Goal: Communication & Community: Answer question/provide support

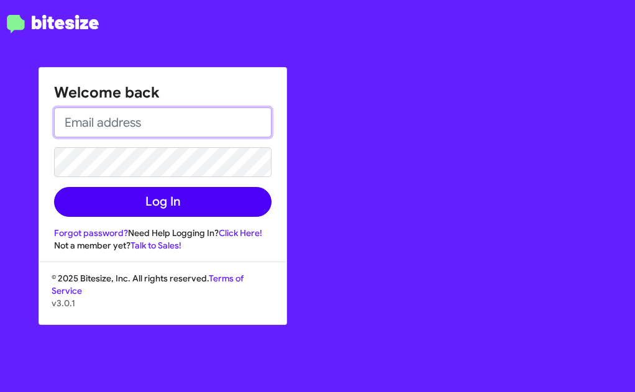
type input "[EMAIL_ADDRESS][PERSON_NAME][DOMAIN_NAME]"
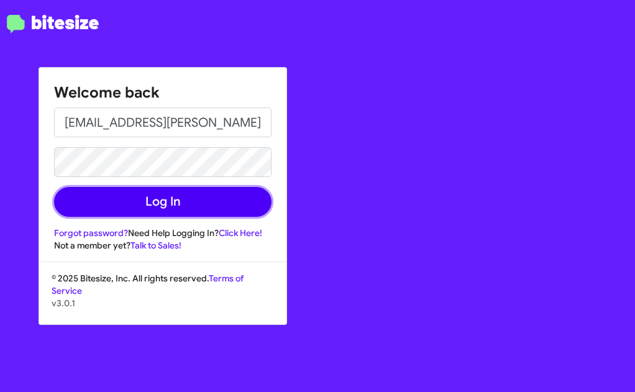
click at [137, 200] on button "Log In" at bounding box center [163, 202] width 218 height 30
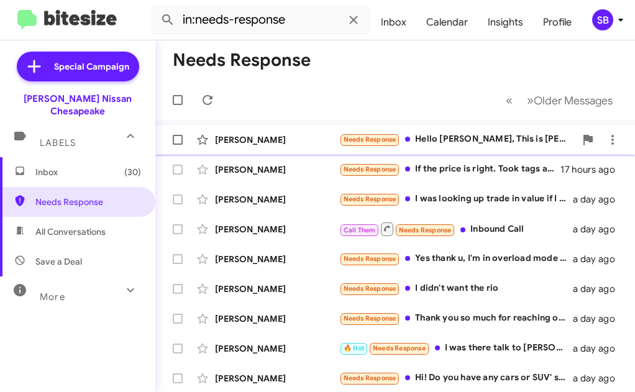
click at [325, 137] on div "[PERSON_NAME]" at bounding box center [277, 140] width 124 height 12
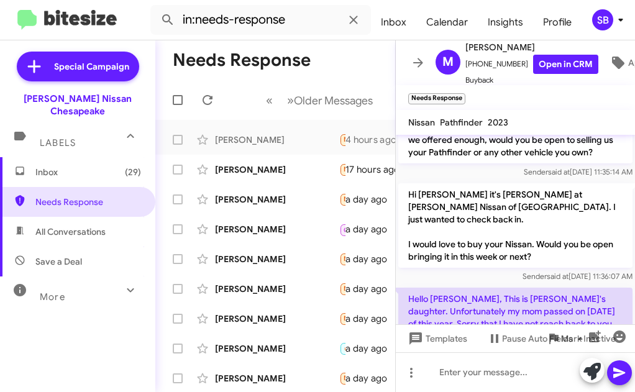
scroll to position [170, 0]
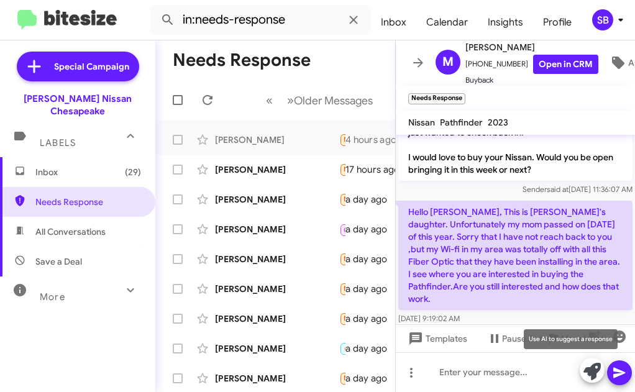
click at [591, 374] on icon at bounding box center [592, 371] width 17 height 17
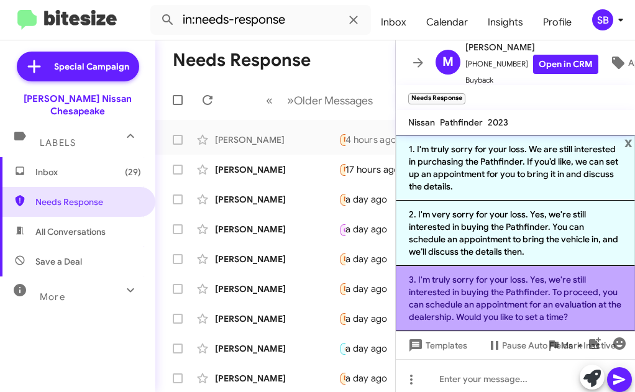
click at [513, 292] on li "3. I'm truly sorry for your loss. Yes, we're still interested in buying the Pat…" at bounding box center [515, 298] width 239 height 65
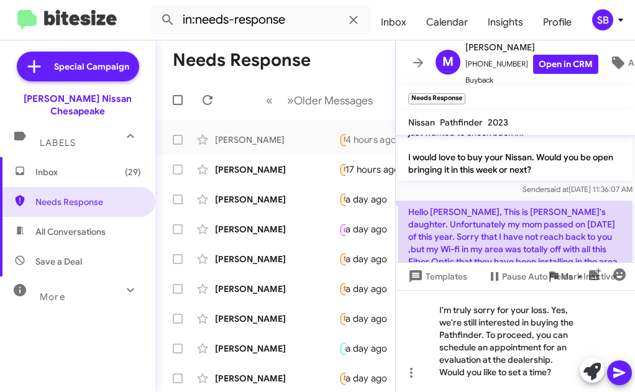
click at [617, 377] on icon at bounding box center [620, 373] width 12 height 11
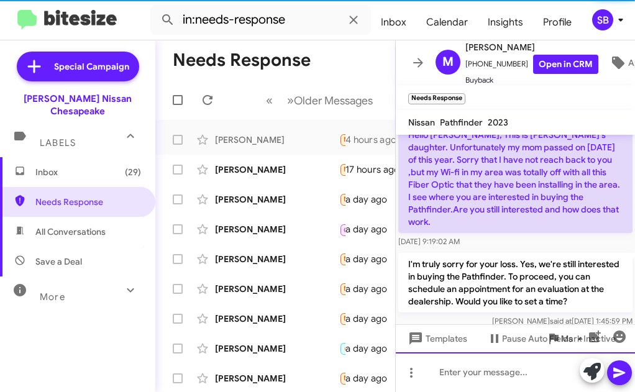
scroll to position [253, 0]
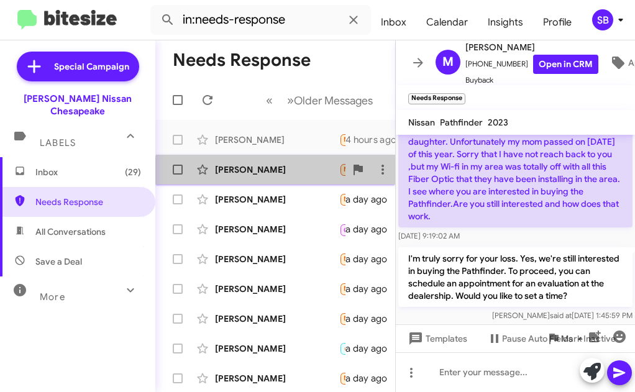
click at [297, 180] on div "[PERSON_NAME] Needs Response If the price is right. Took tags and insurance off…" at bounding box center [275, 169] width 220 height 25
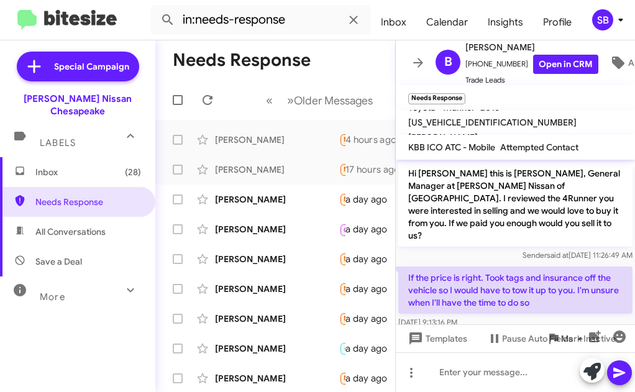
scroll to position [1, 0]
click at [590, 375] on icon at bounding box center [592, 371] width 17 height 17
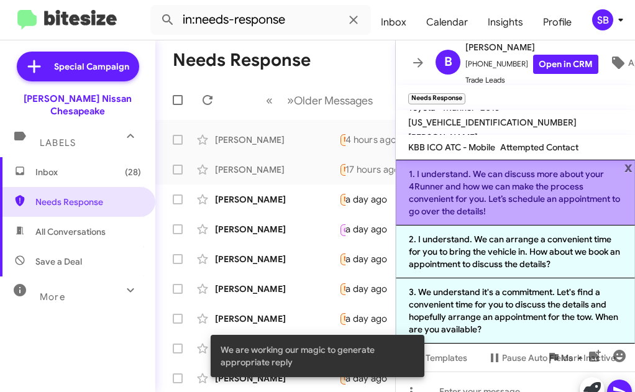
scroll to position [19, 0]
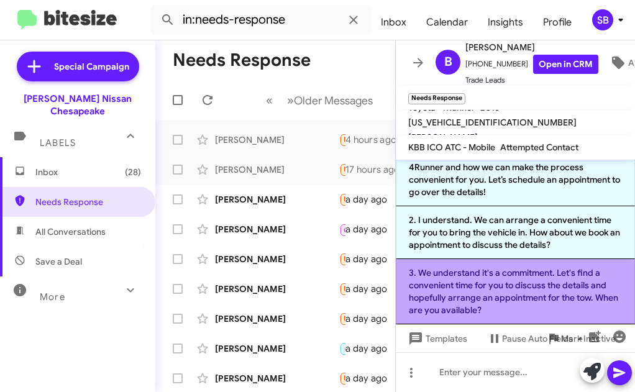
click at [531, 293] on li "3. We understand it's a commitment. Let's find a convenient time for you to dis…" at bounding box center [515, 291] width 239 height 65
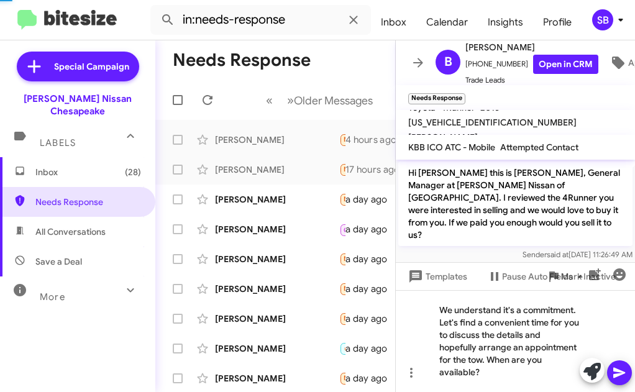
scroll to position [0, 0]
click at [616, 373] on icon at bounding box center [619, 373] width 15 height 15
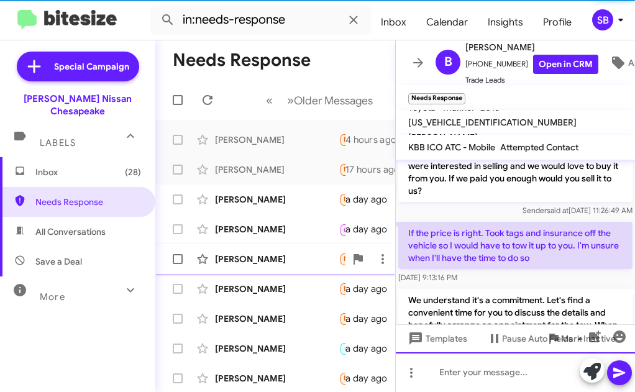
scroll to position [83, 0]
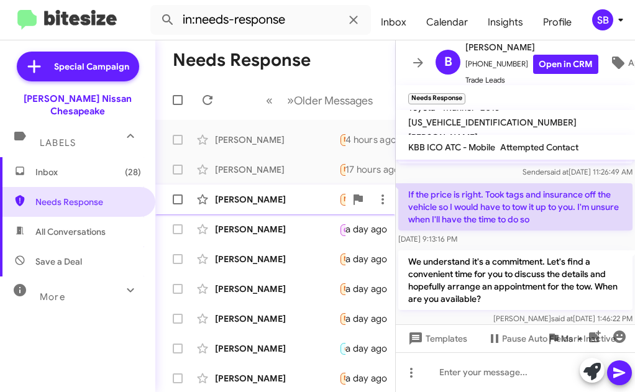
click at [304, 209] on div "[PERSON_NAME] Needs Response I was looking up trade in value if I could find a …" at bounding box center [275, 199] width 220 height 25
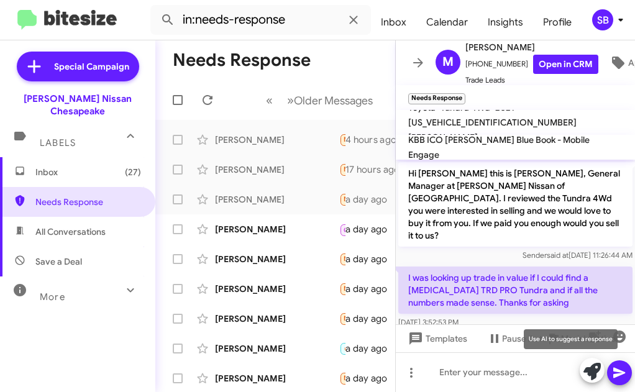
click at [591, 379] on icon at bounding box center [592, 371] width 17 height 17
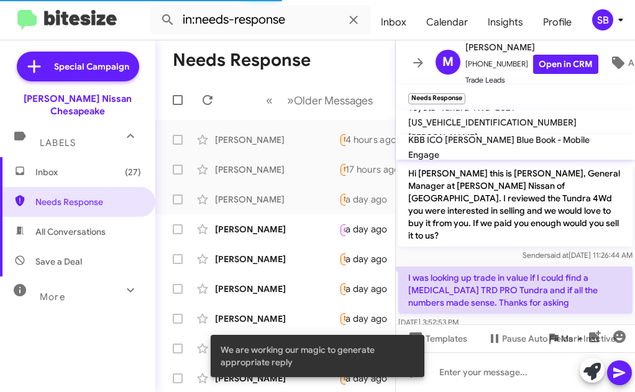
scroll to position [1, 0]
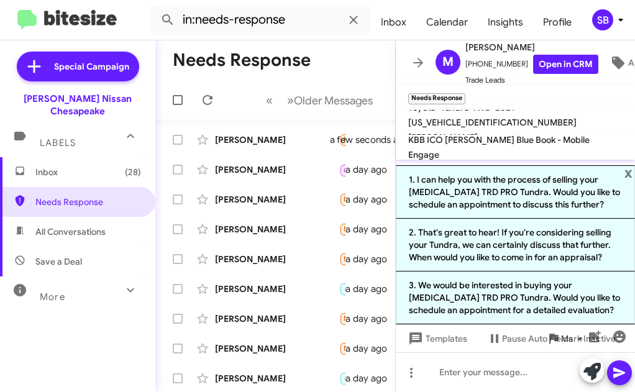
click at [594, 133] on div "Toyota Tundra 4Wd 2021 [US_VEHICLE_IDENTIFICATION_NUMBER] [PERSON_NAME]" at bounding box center [515, 122] width 219 height 45
click at [630, 172] on span "x" at bounding box center [629, 172] width 8 height 15
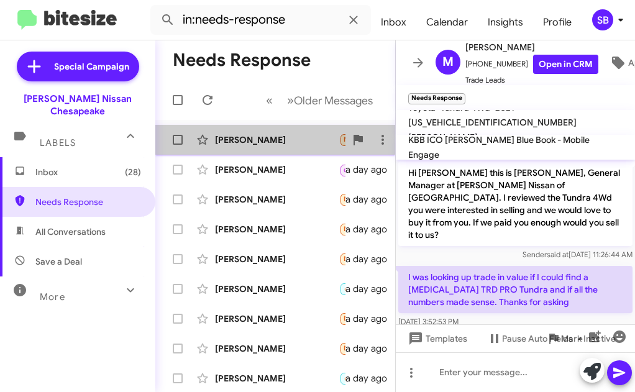
click at [284, 146] on div "[PERSON_NAME] Needs Response 🔥 Hot Anytime next week if that works for you a fe…" at bounding box center [275, 139] width 220 height 25
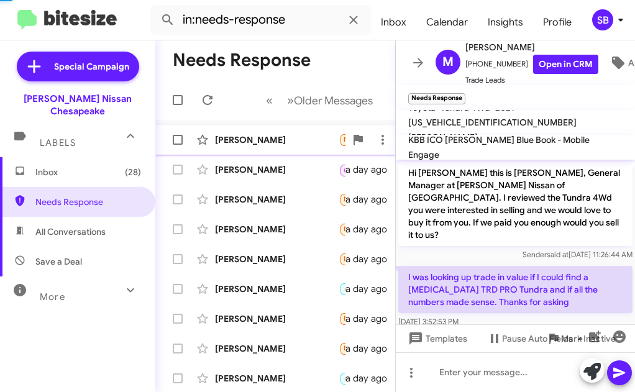
scroll to position [298, 0]
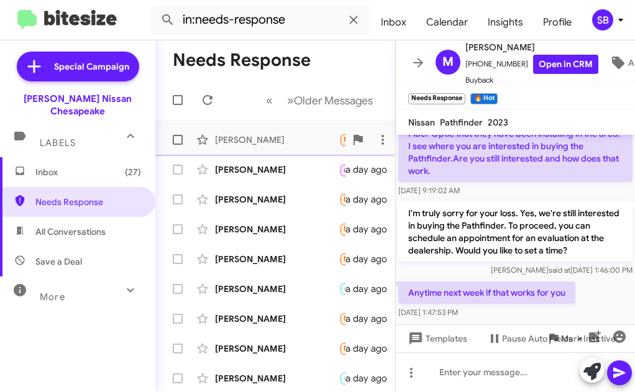
click at [271, 137] on div "[PERSON_NAME]" at bounding box center [277, 140] width 124 height 12
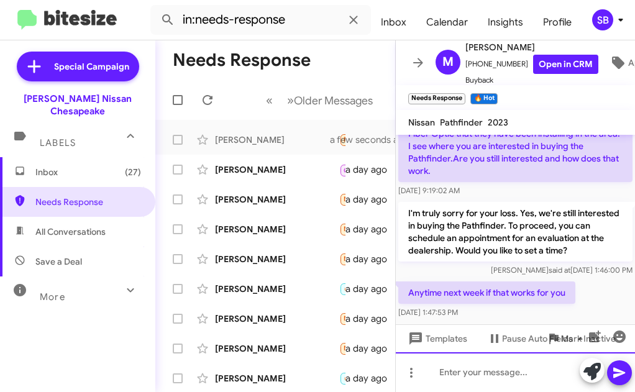
click at [481, 380] on div at bounding box center [515, 373] width 239 height 40
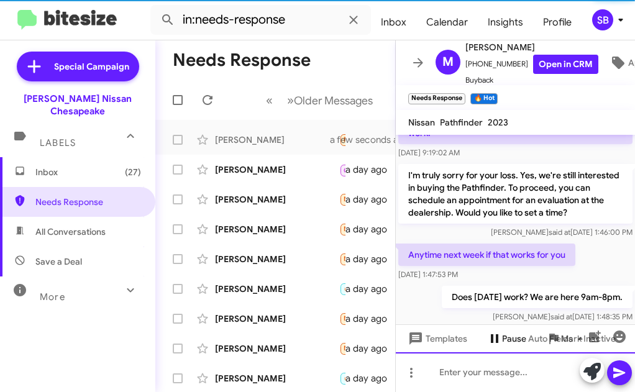
scroll to position [344, 0]
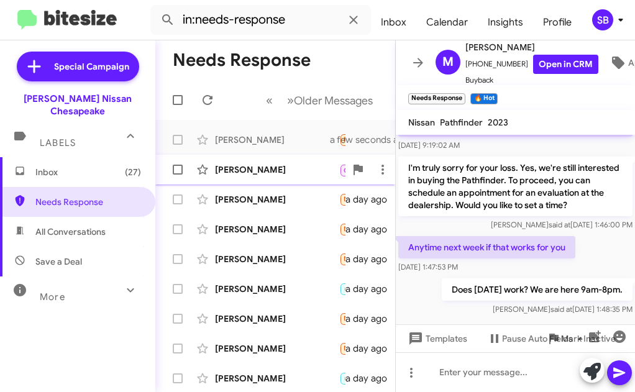
click at [291, 172] on div "[PERSON_NAME]" at bounding box center [277, 170] width 124 height 12
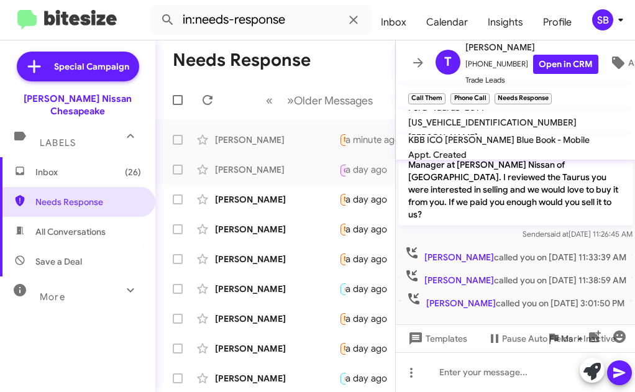
scroll to position [46, 0]
click at [593, 377] on icon at bounding box center [592, 371] width 17 height 17
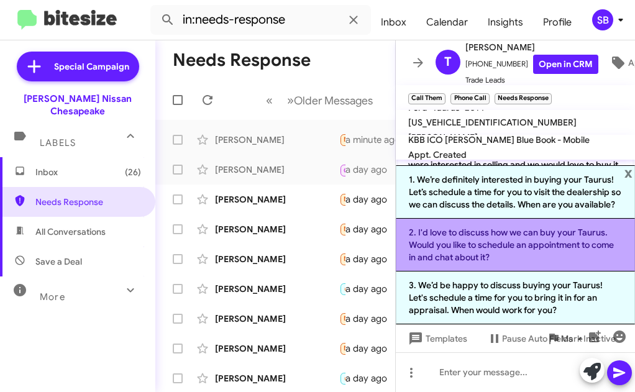
click at [515, 251] on li "2. I'd love to discuss how we can buy your Taurus. Would you like to schedule a…" at bounding box center [515, 245] width 239 height 53
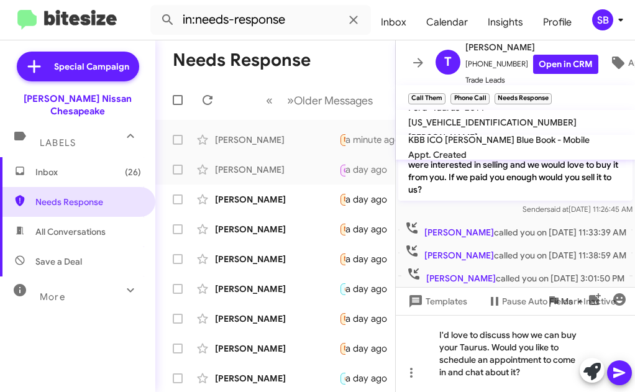
click at [622, 377] on icon at bounding box center [619, 373] width 15 height 15
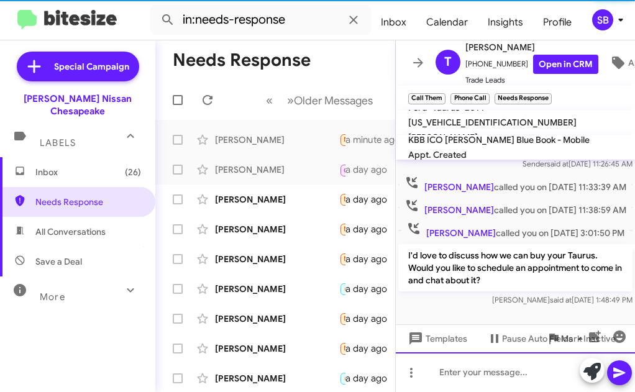
scroll to position [116, 0]
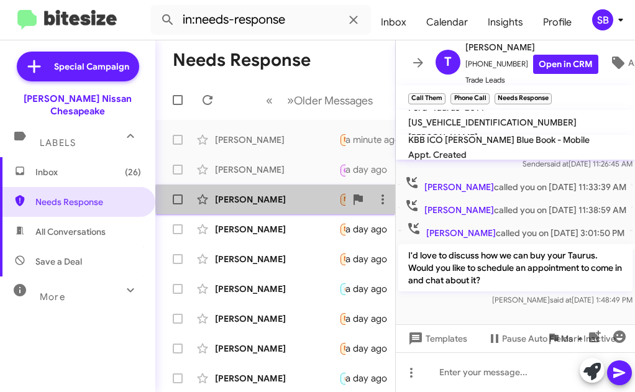
click at [278, 200] on div "[PERSON_NAME]" at bounding box center [277, 199] width 124 height 12
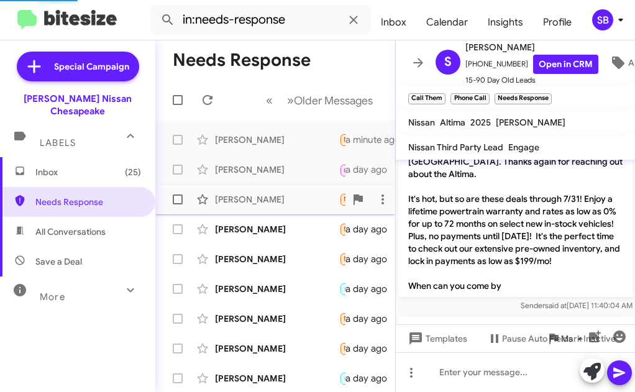
scroll to position [439, 0]
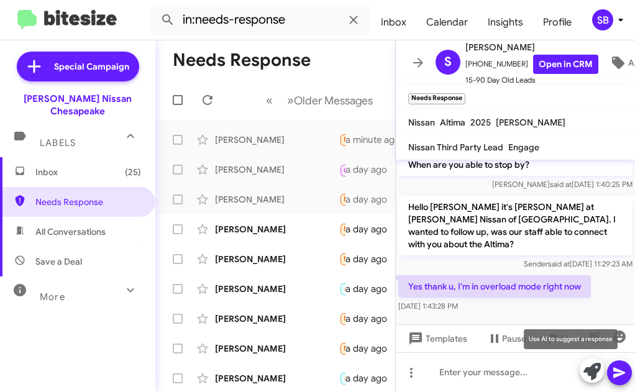
click at [591, 372] on icon at bounding box center [592, 371] width 17 height 17
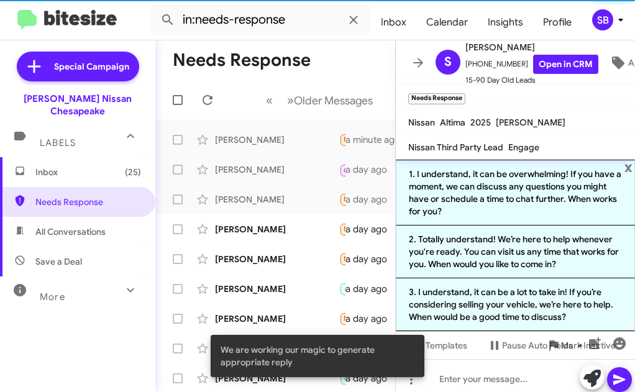
scroll to position [451, 0]
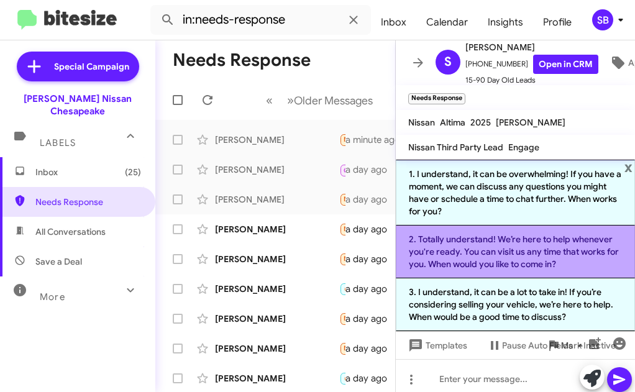
click at [497, 252] on li "2. Totally understand! We’re here to help whenever you're ready. You can visit …" at bounding box center [515, 252] width 239 height 53
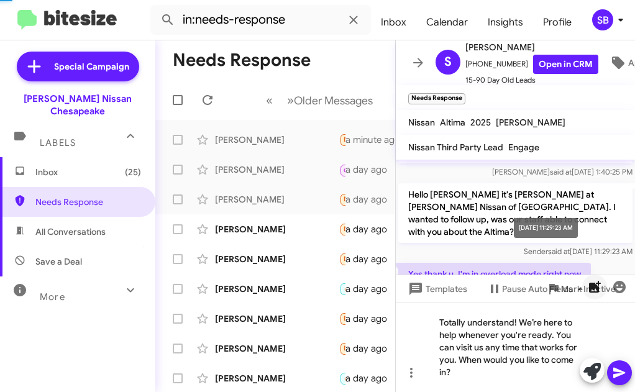
scroll to position [439, 0]
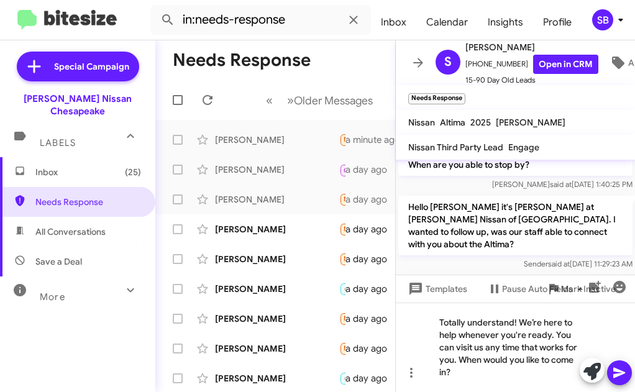
click at [614, 377] on icon at bounding box center [619, 373] width 15 height 15
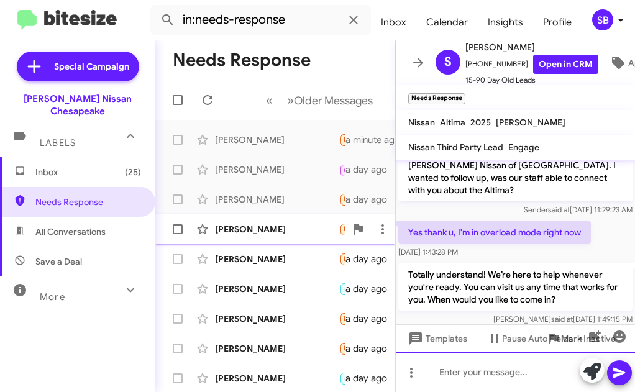
scroll to position [509, 0]
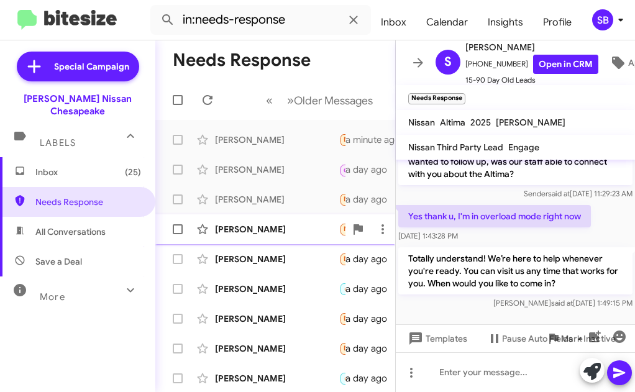
click at [287, 233] on div "[PERSON_NAME]" at bounding box center [277, 229] width 124 height 12
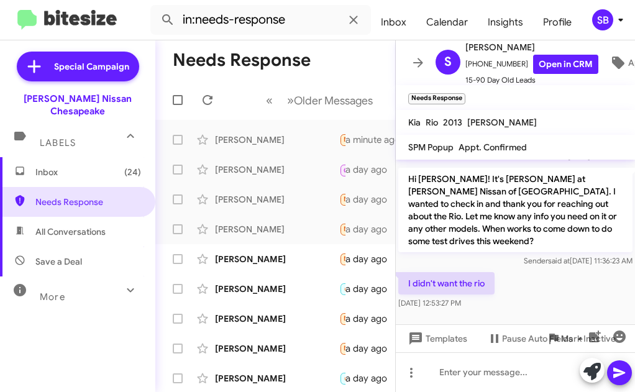
scroll to position [266, 0]
click at [591, 376] on icon at bounding box center [592, 371] width 17 height 17
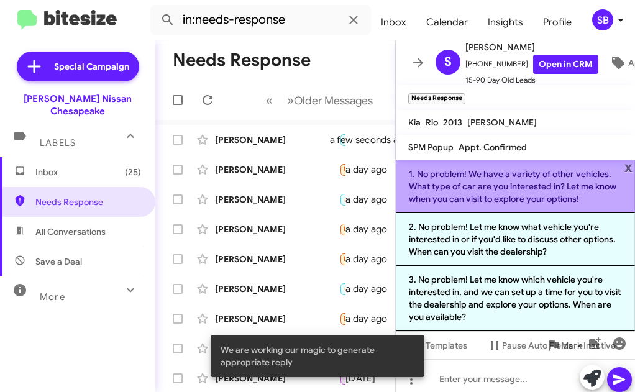
click at [531, 193] on li "1. No problem! We have a variety of other vehicles. What type of car are you in…" at bounding box center [515, 186] width 239 height 53
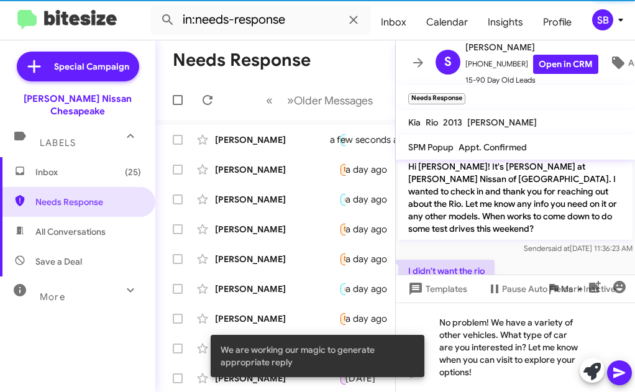
click at [621, 375] on icon at bounding box center [620, 373] width 12 height 11
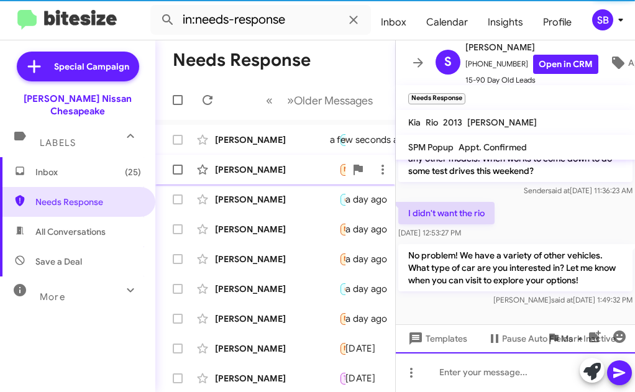
scroll to position [336, 0]
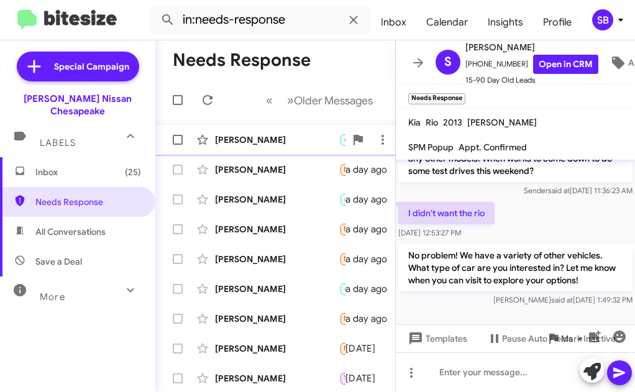
click at [290, 149] on div "[PERSON_NAME] 🔥 Hot Needs Response Important Sure a few seconds ago" at bounding box center [275, 139] width 220 height 25
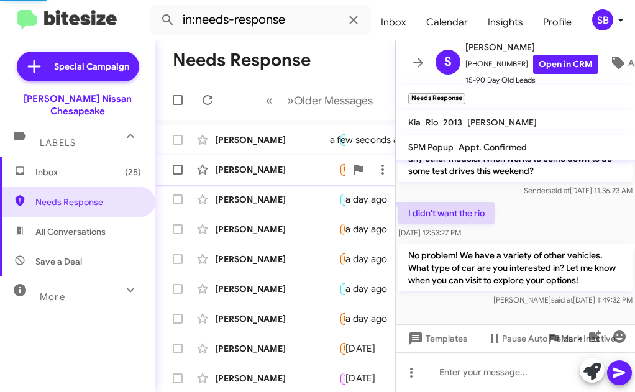
click at [290, 170] on div "[PERSON_NAME]" at bounding box center [277, 170] width 124 height 12
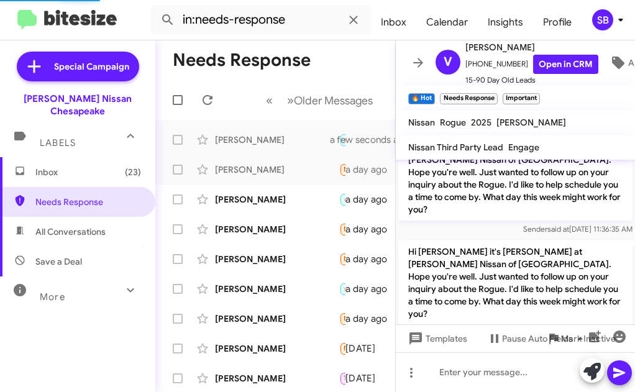
scroll to position [683, 0]
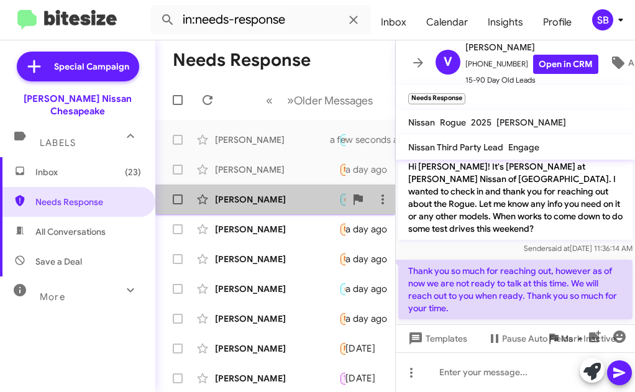
click at [290, 200] on div "[PERSON_NAME]" at bounding box center [277, 199] width 124 height 12
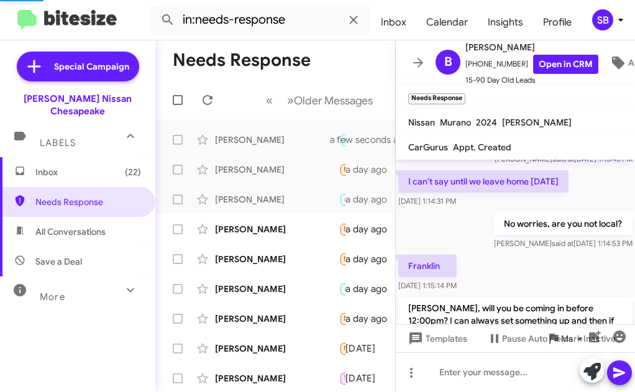
scroll to position [1096, 0]
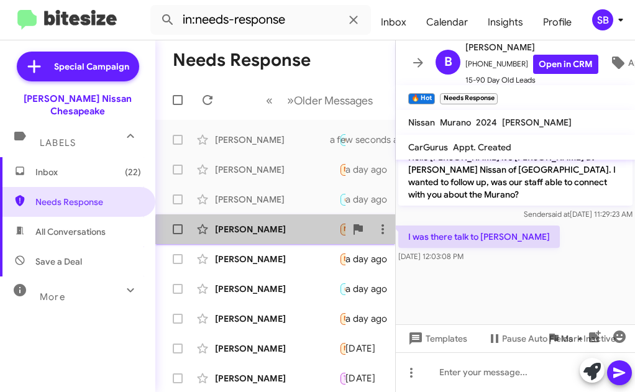
click at [277, 238] on div "[PERSON_NAME][DEMOGRAPHIC_DATA] Needs Response Hi! Do you have any cars or SUV'…" at bounding box center [275, 229] width 220 height 25
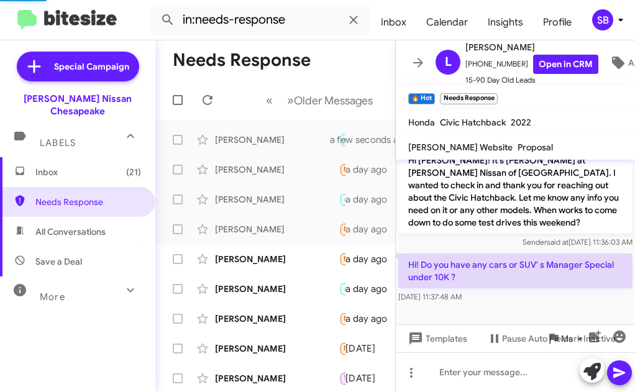
scroll to position [381, 0]
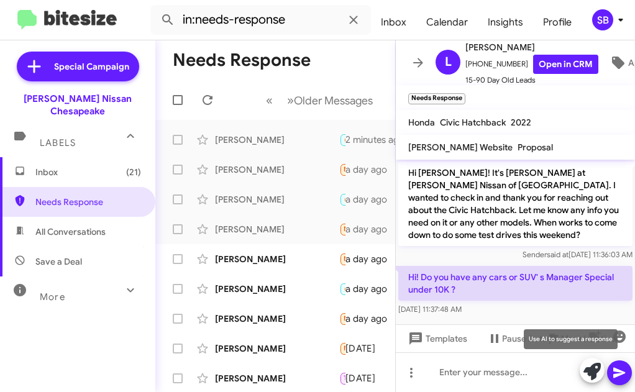
click at [593, 377] on icon at bounding box center [592, 371] width 17 height 17
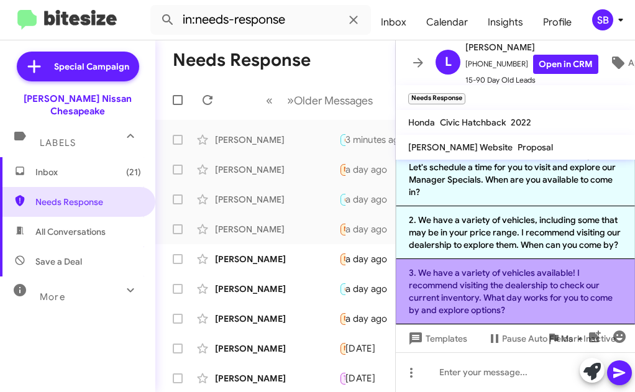
scroll to position [32, 0]
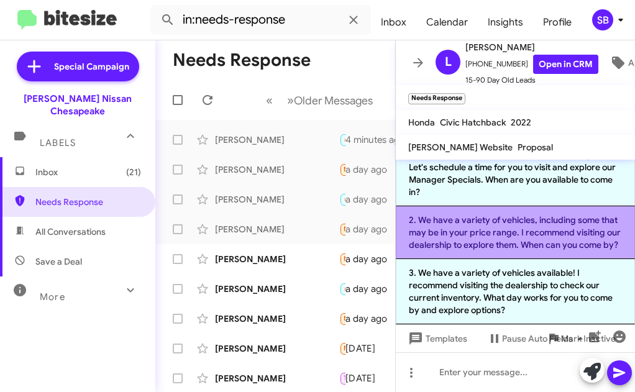
click at [461, 236] on li "2. We have a variety of vehicles, including some that may be in your price rang…" at bounding box center [515, 232] width 239 height 53
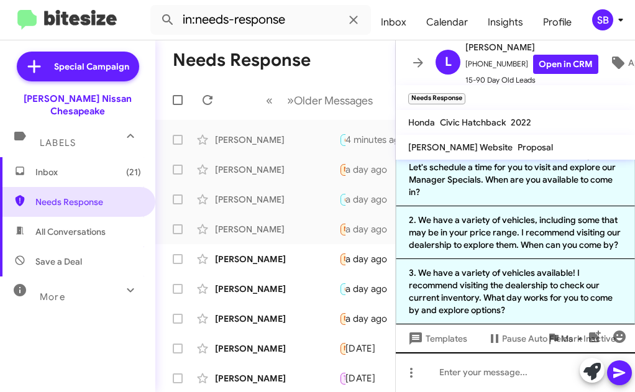
scroll to position [0, 0]
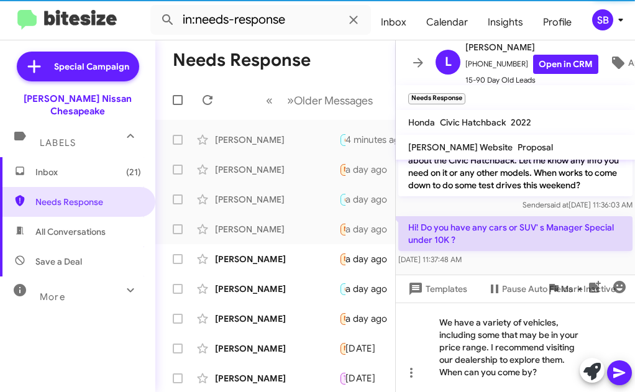
click at [621, 366] on icon at bounding box center [619, 373] width 15 height 15
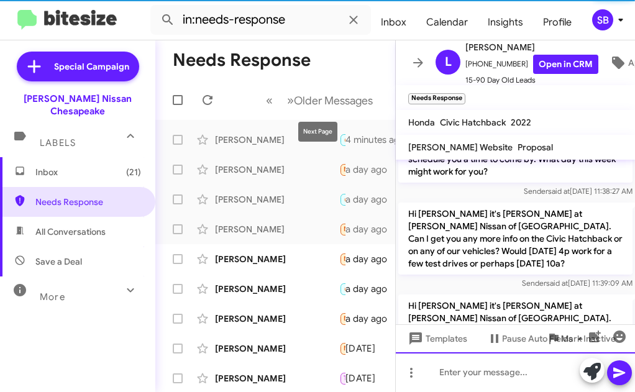
scroll to position [464, 0]
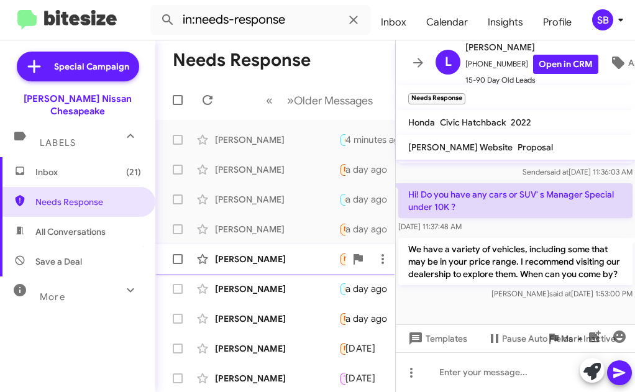
click at [267, 261] on div "[PERSON_NAME]" at bounding box center [277, 259] width 124 height 12
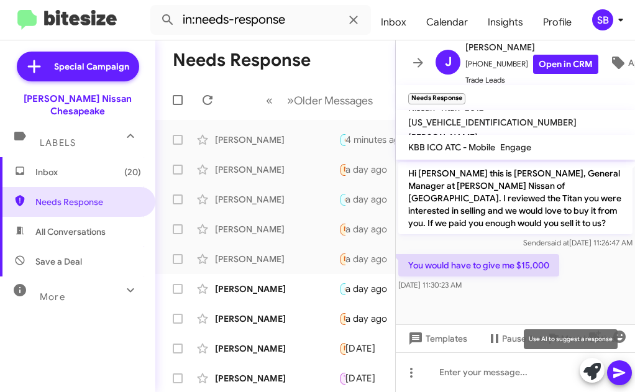
click at [593, 372] on icon at bounding box center [592, 371] width 17 height 17
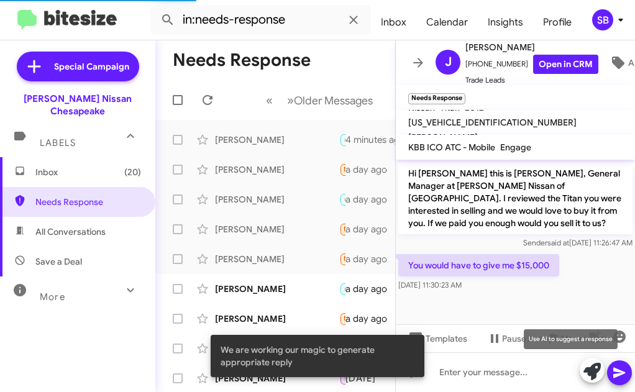
click at [598, 369] on icon at bounding box center [592, 371] width 17 height 17
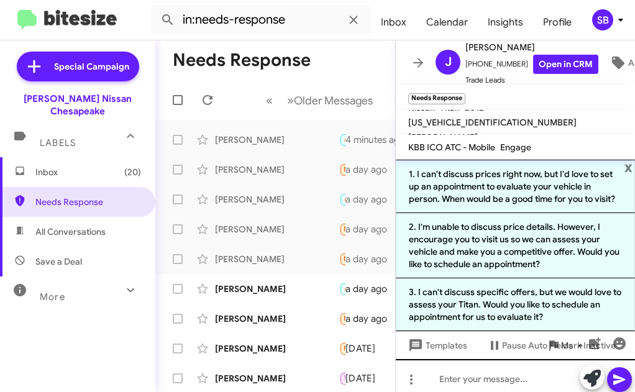
click at [532, 315] on li "3. I can't discuss specific offers, but we would love to assess your Titan. Wou…" at bounding box center [515, 305] width 239 height 53
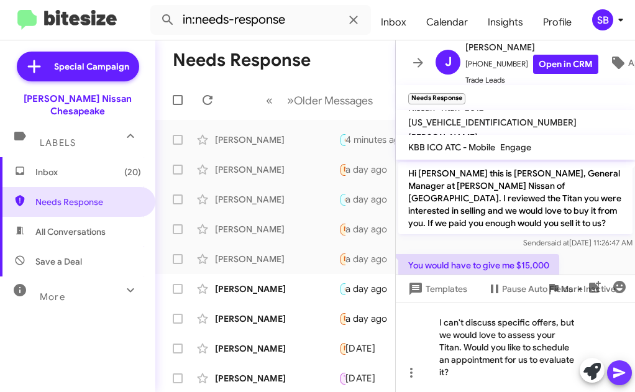
click at [620, 376] on icon at bounding box center [620, 373] width 12 height 11
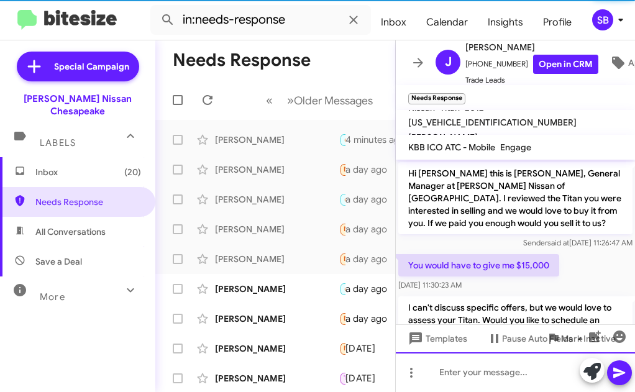
scroll to position [46, 0]
